Goal: Navigation & Orientation: Find specific page/section

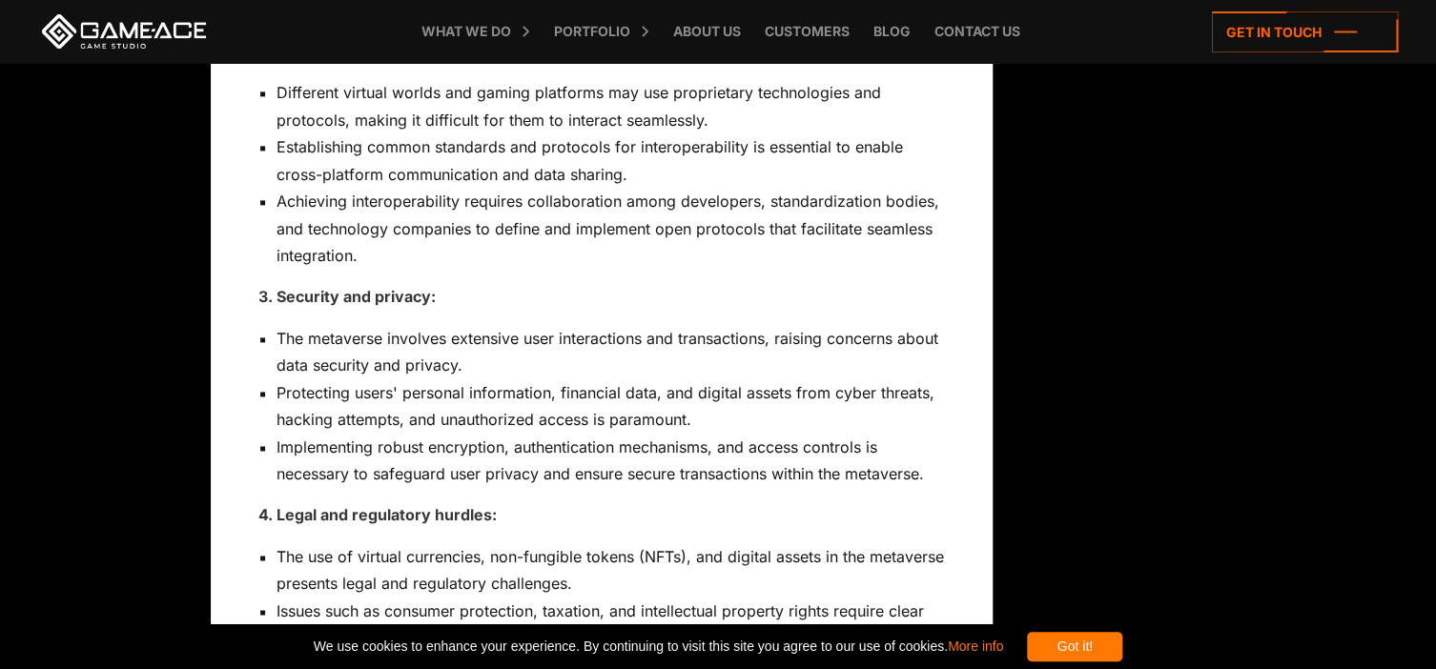
scroll to position [11797, 0]
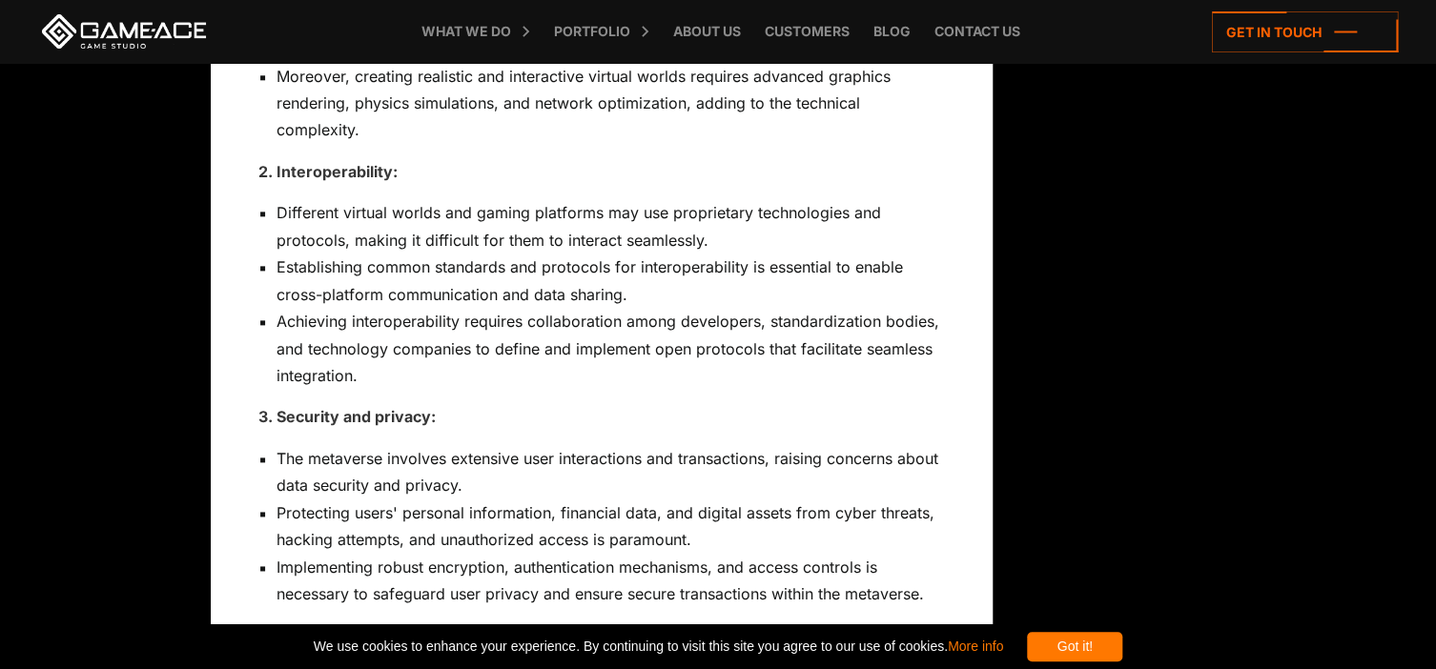
click at [0, 0] on icon at bounding box center [0, 0] width 0 height 0
